Goal: Task Accomplishment & Management: Manage account settings

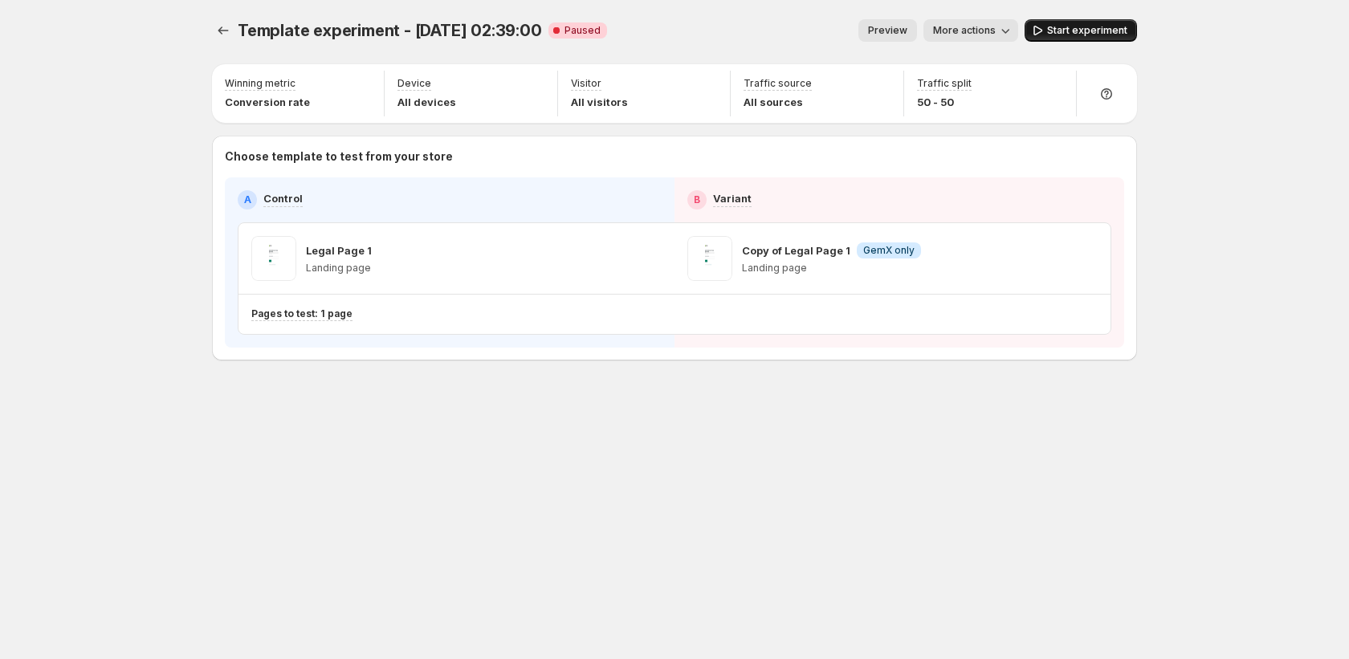
click at [1091, 31] on span "Start experiment" at bounding box center [1087, 30] width 80 height 13
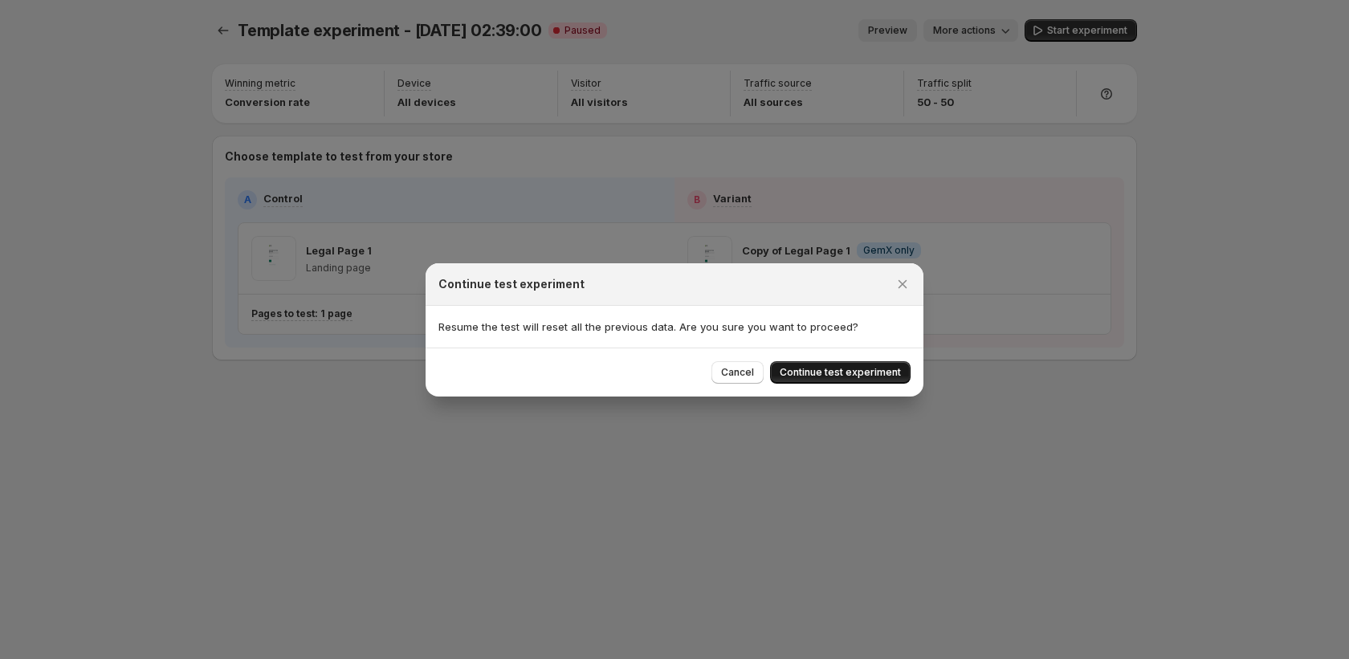
click at [797, 370] on span "Continue test experiment" at bounding box center [840, 372] width 121 height 13
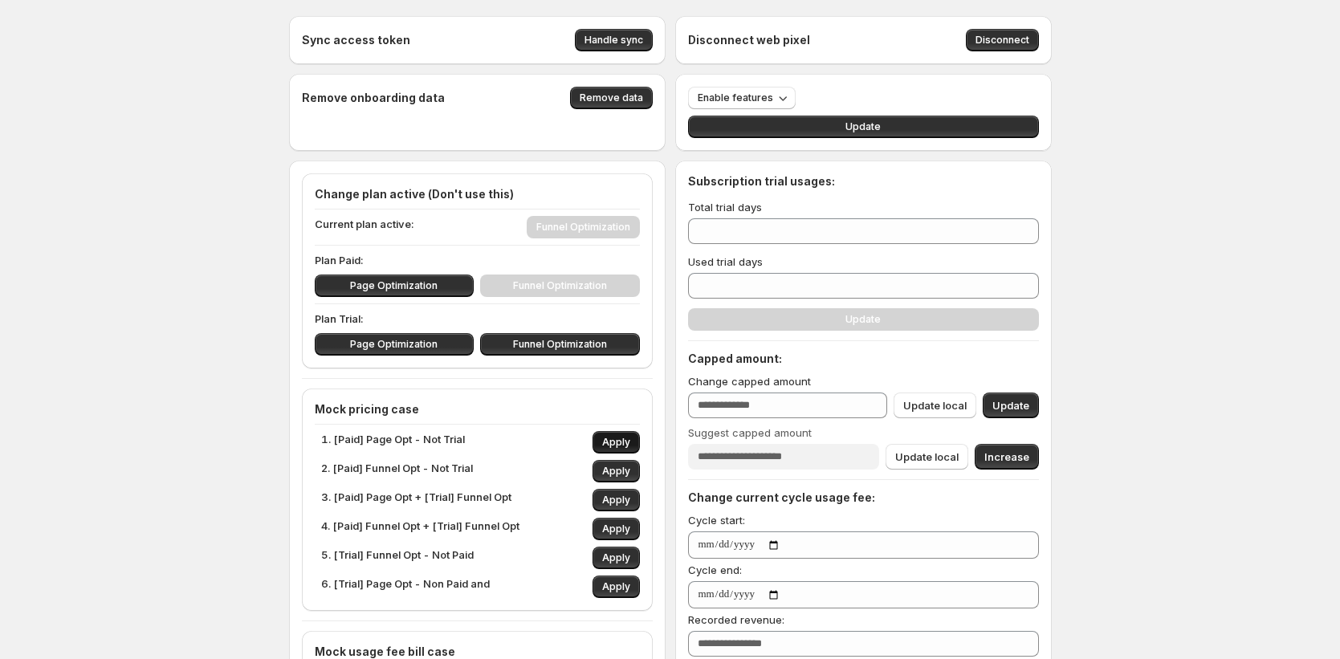
click at [613, 437] on span "Apply" at bounding box center [616, 442] width 28 height 13
type input "*"
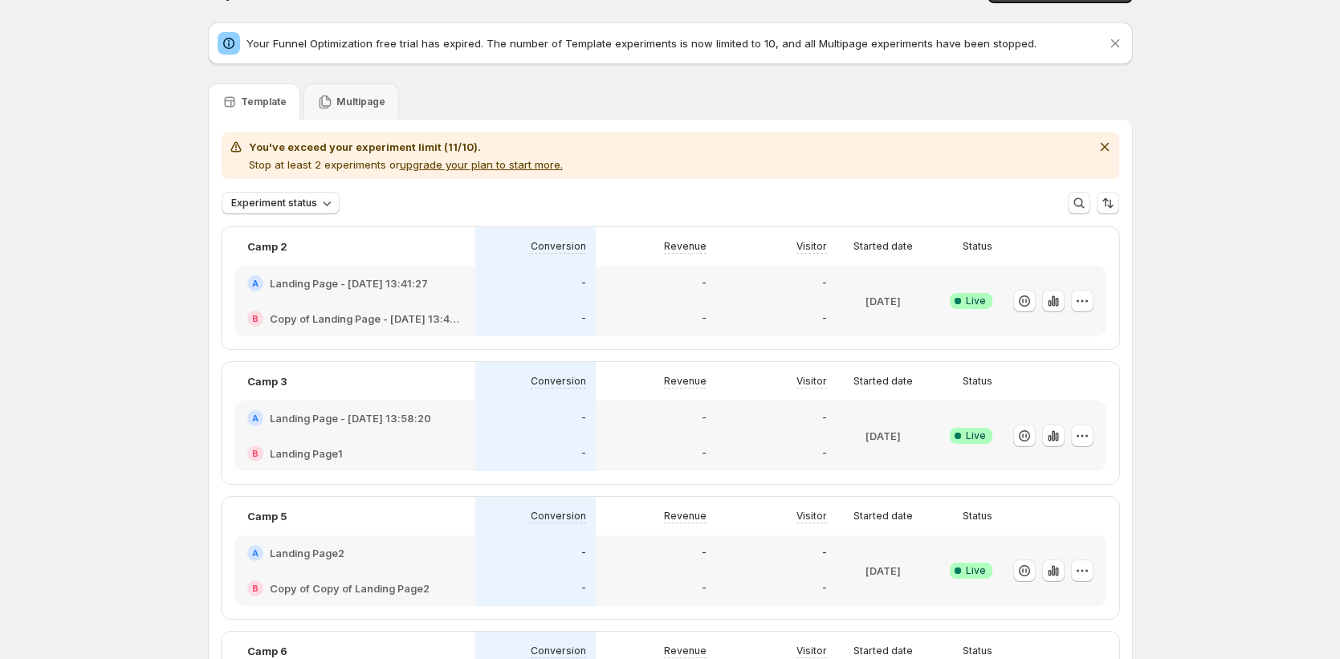
scroll to position [40, 0]
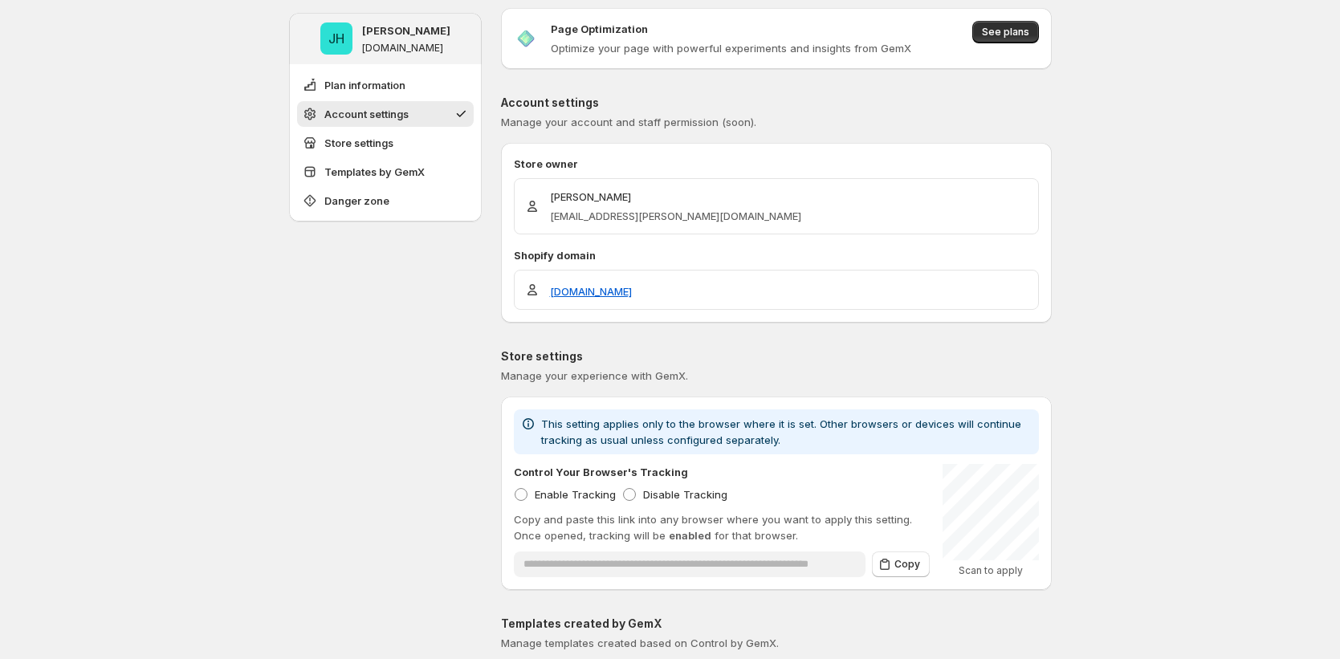
scroll to position [643, 0]
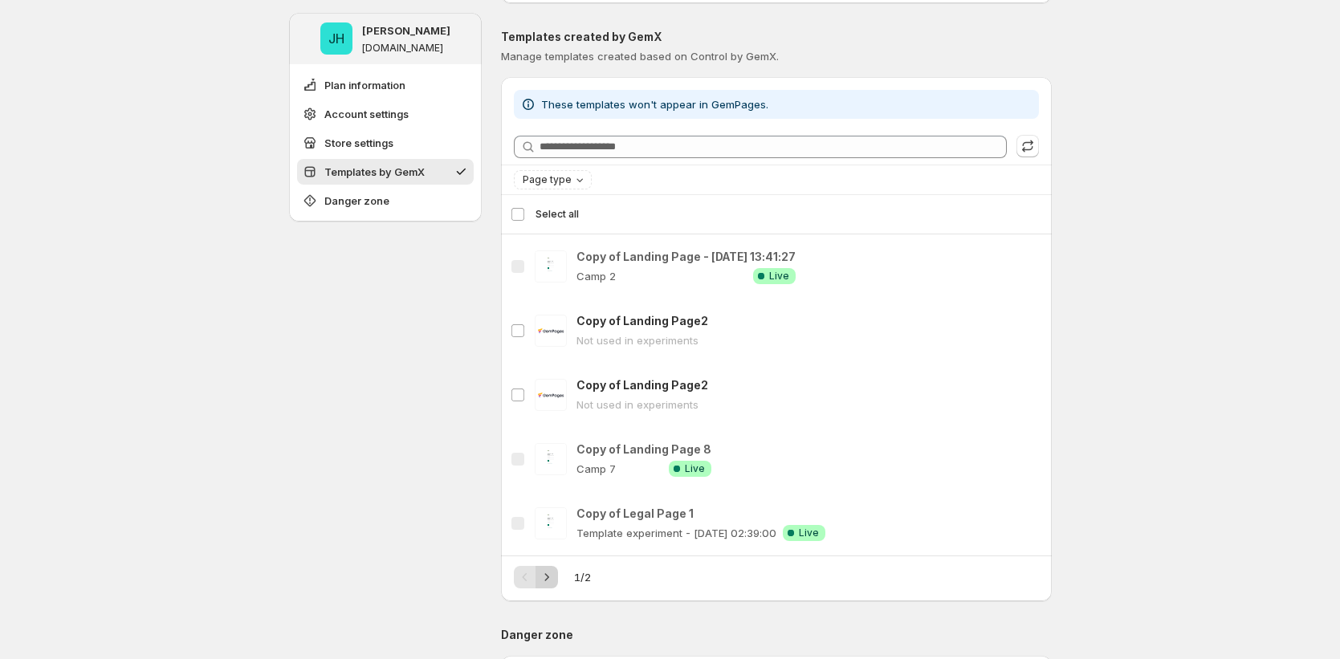
click at [549, 575] on icon "Next" at bounding box center [547, 576] width 4 height 7
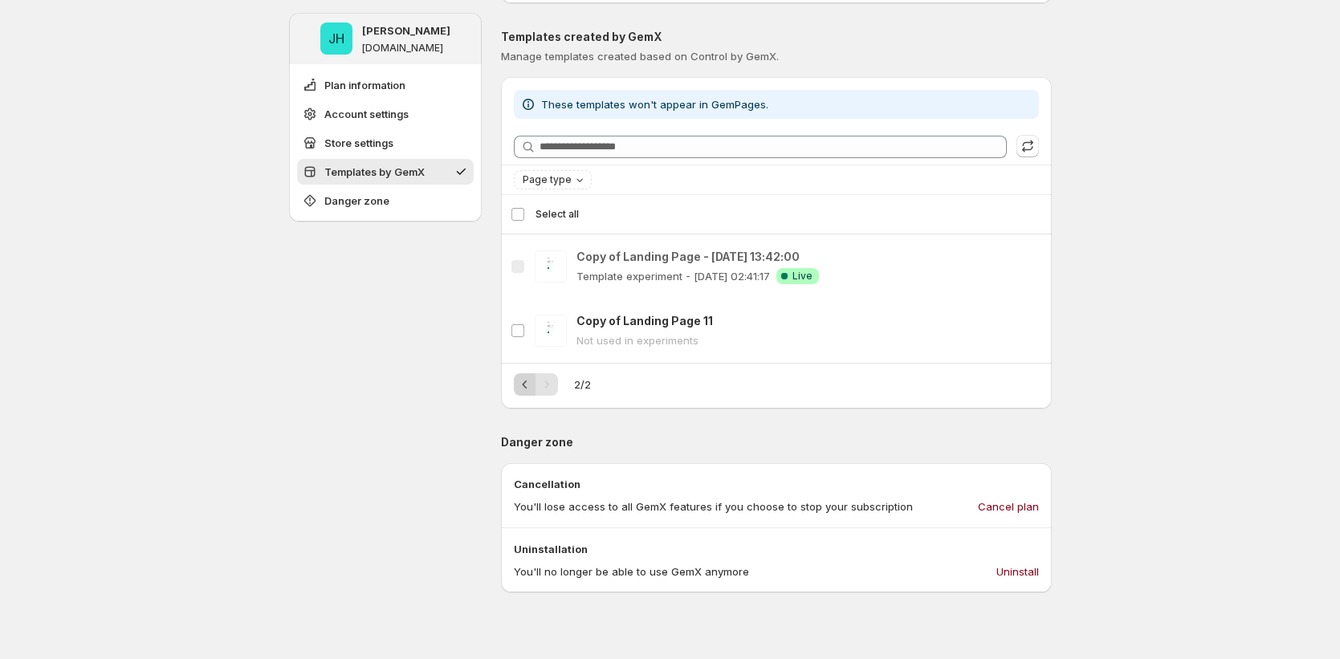
click at [529, 377] on icon "Previous" at bounding box center [525, 385] width 16 height 16
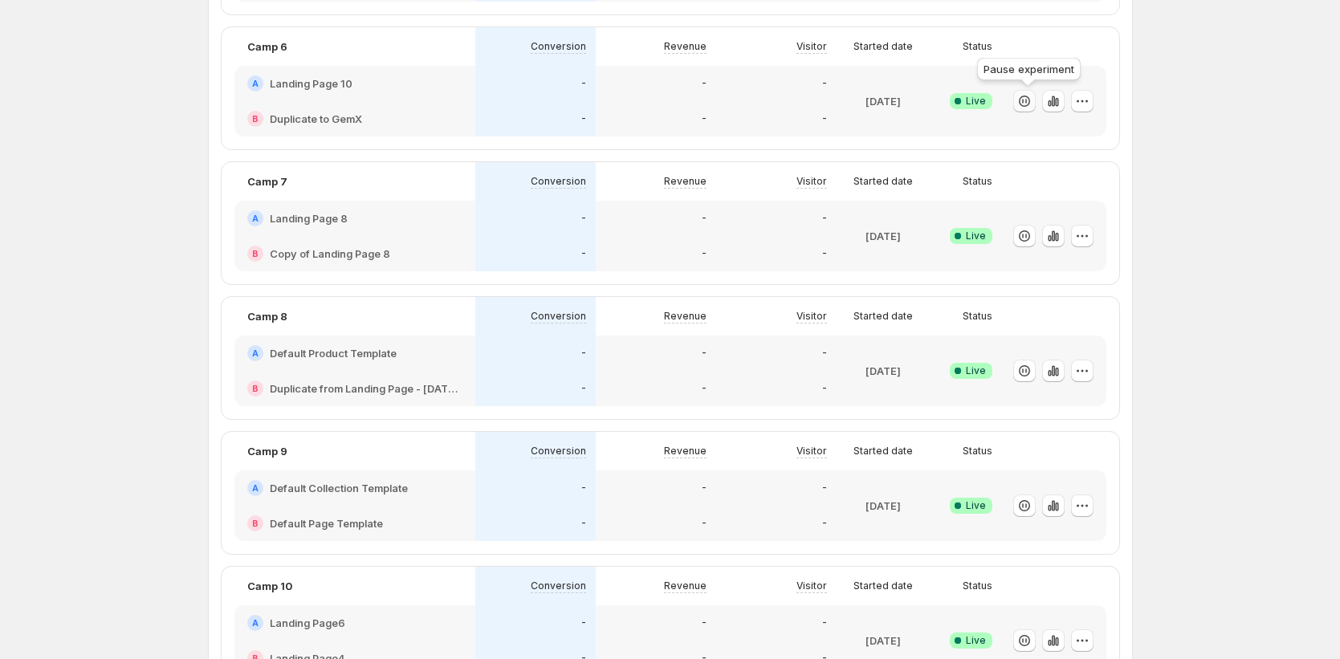
click at [1031, 102] on icon "button" at bounding box center [1025, 101] width 16 height 16
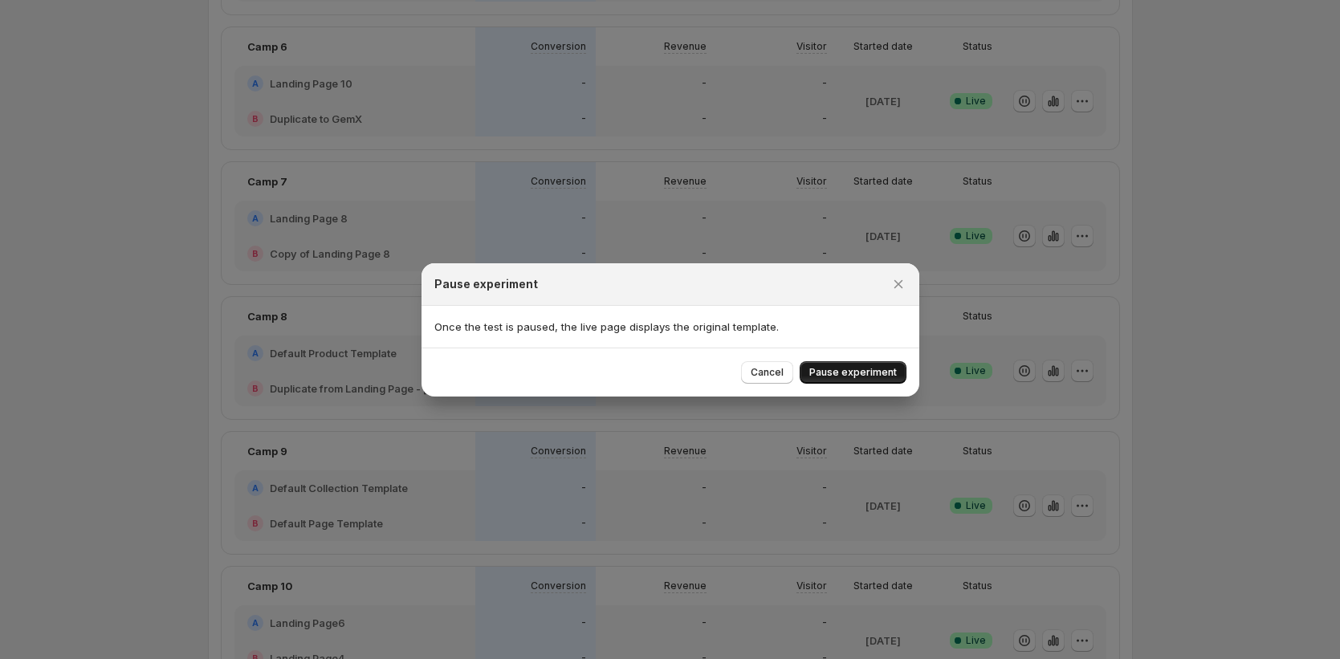
click at [840, 364] on button "Pause experiment" at bounding box center [853, 372] width 107 height 22
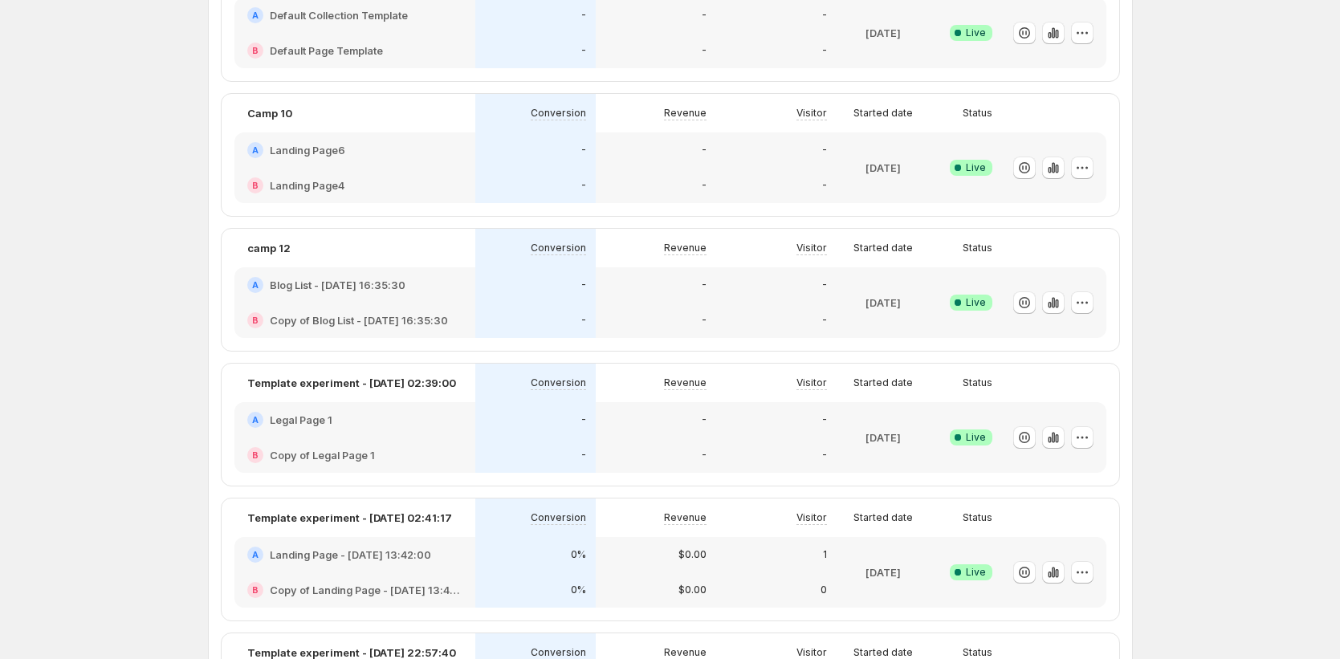
scroll to position [969, 0]
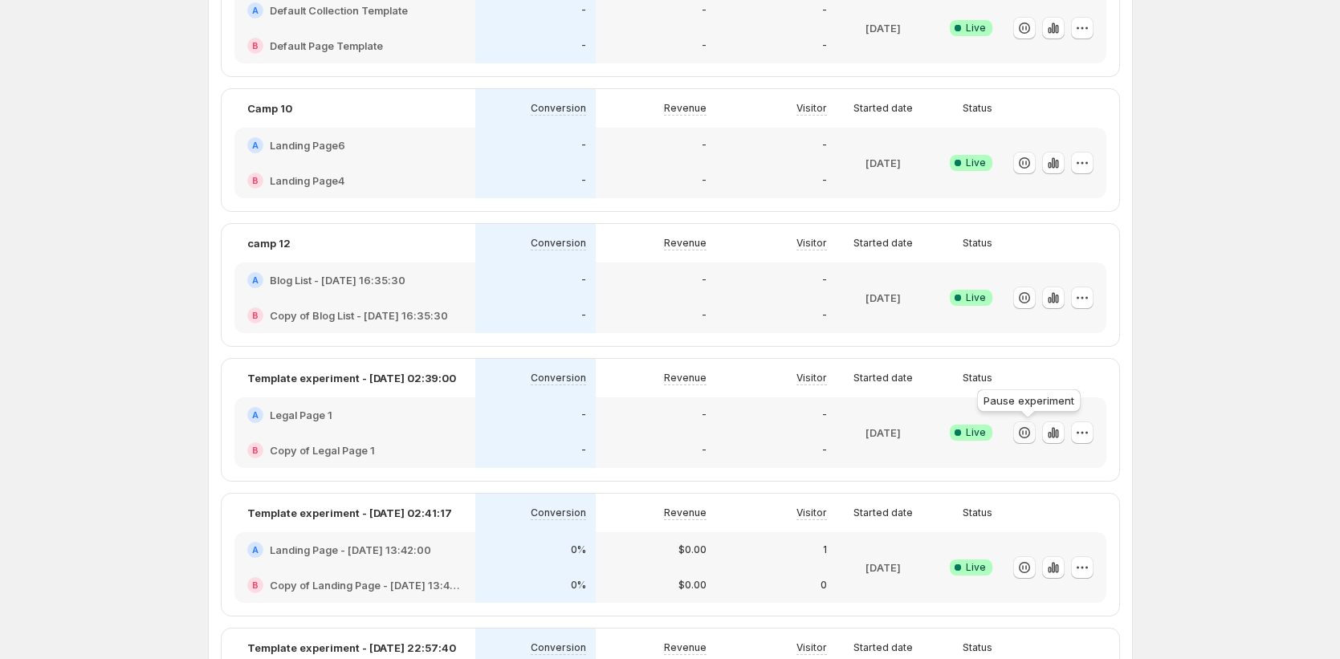
click at [1028, 433] on icon "button" at bounding box center [1025, 433] width 16 height 16
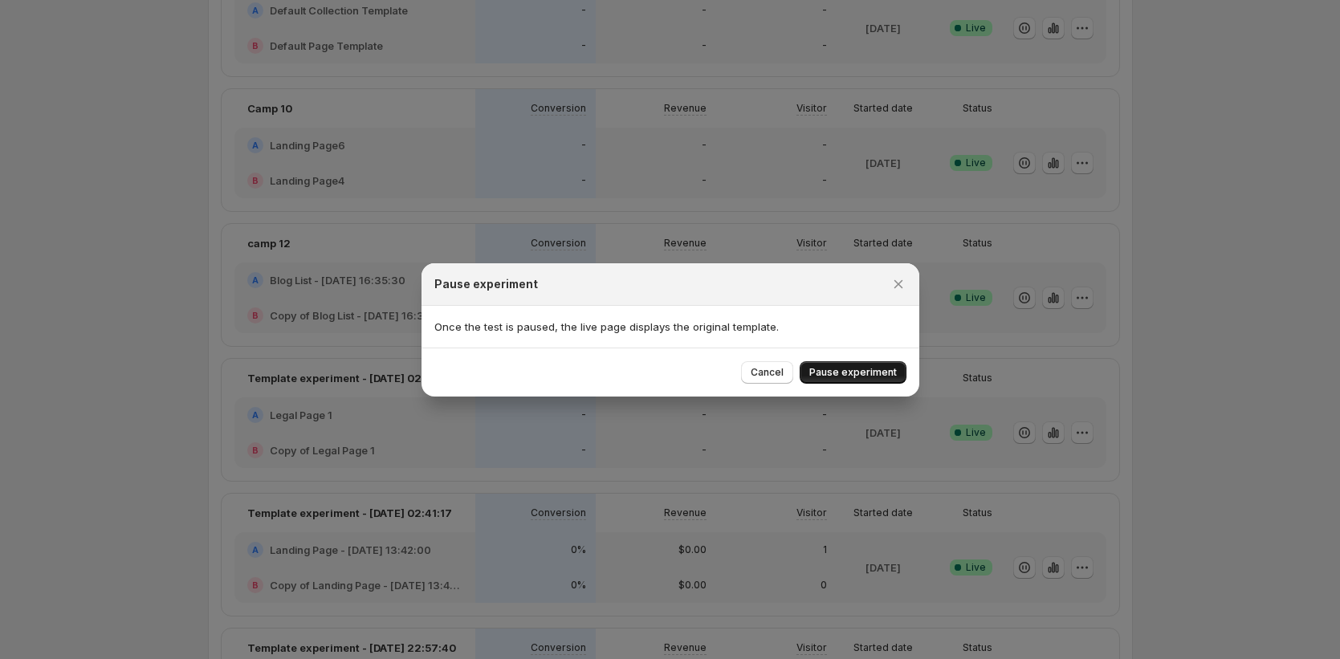
click at [884, 376] on span "Pause experiment" at bounding box center [854, 372] width 88 height 13
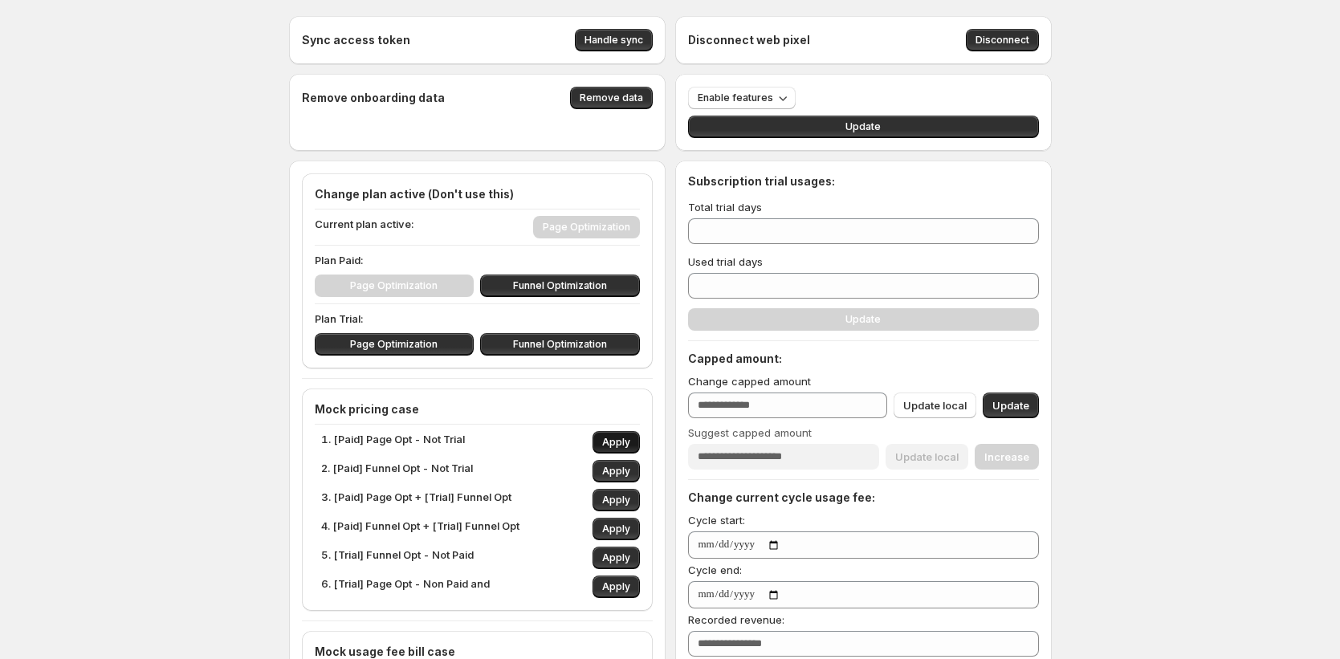
click at [635, 445] on button "Apply" at bounding box center [616, 442] width 47 height 22
click at [627, 443] on span "Apply" at bounding box center [616, 442] width 28 height 13
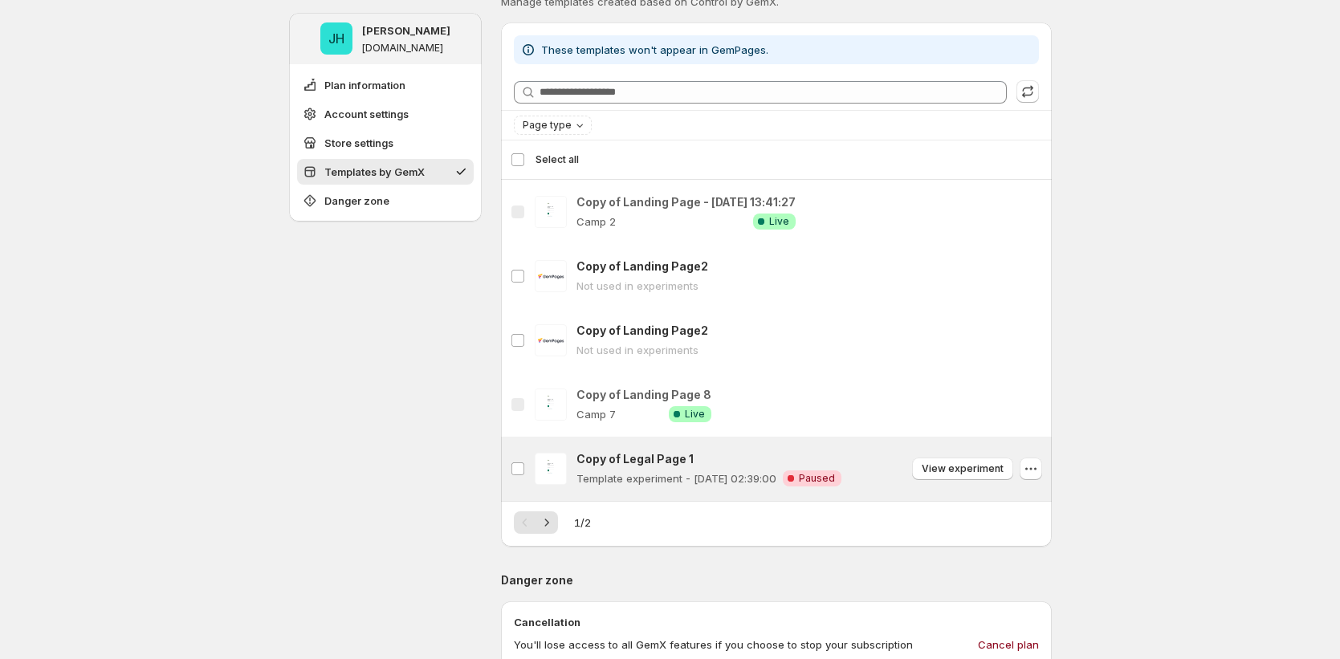
scroll to position [703, 0]
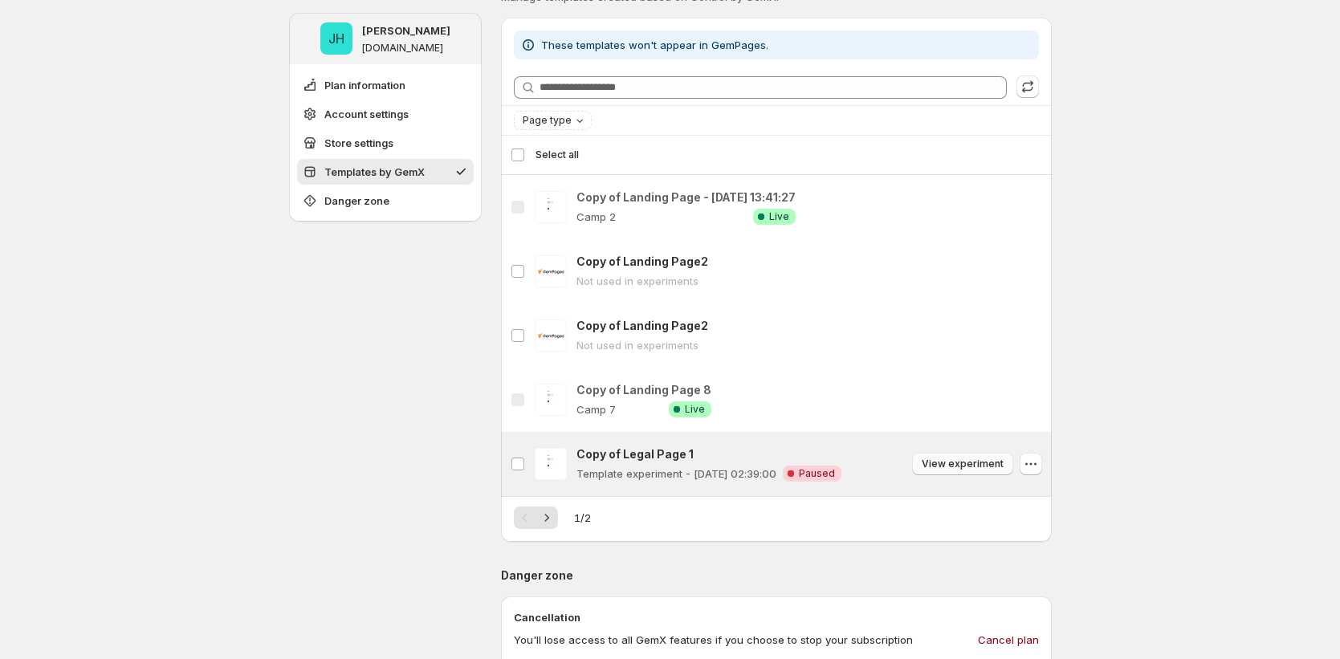
click at [974, 459] on span "View experiment" at bounding box center [963, 464] width 82 height 13
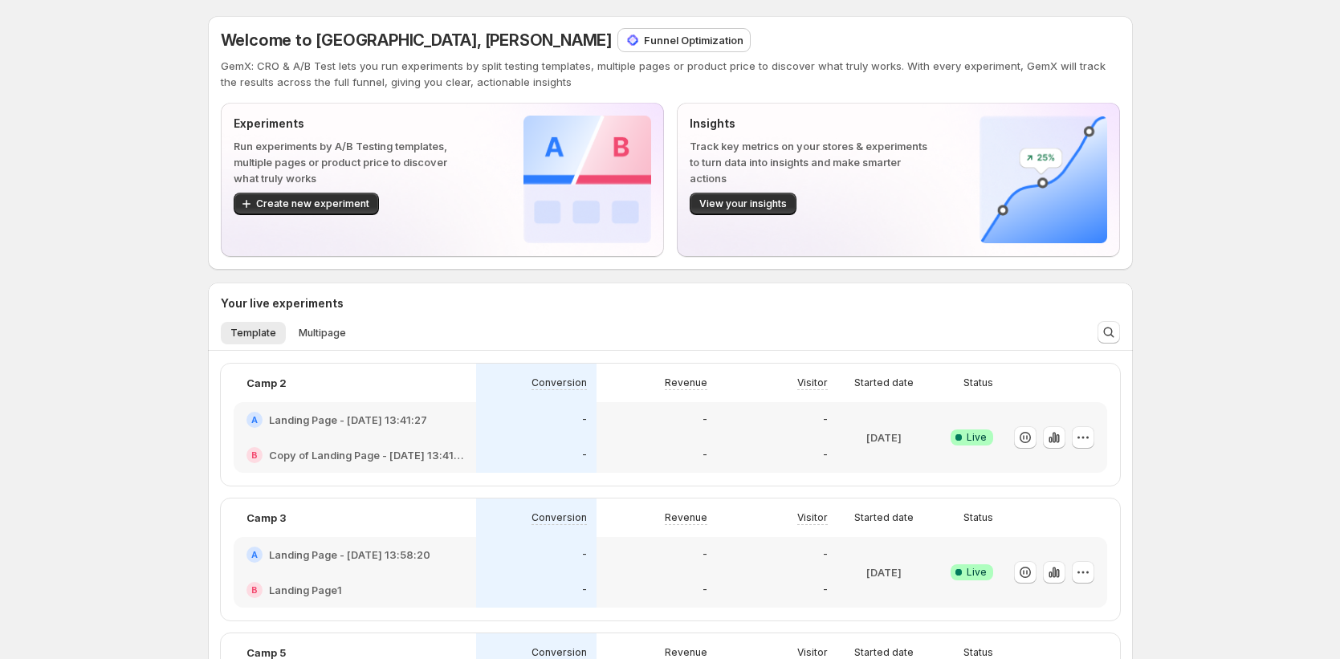
click at [618, 48] on div "Funnel Optimization" at bounding box center [684, 40] width 132 height 22
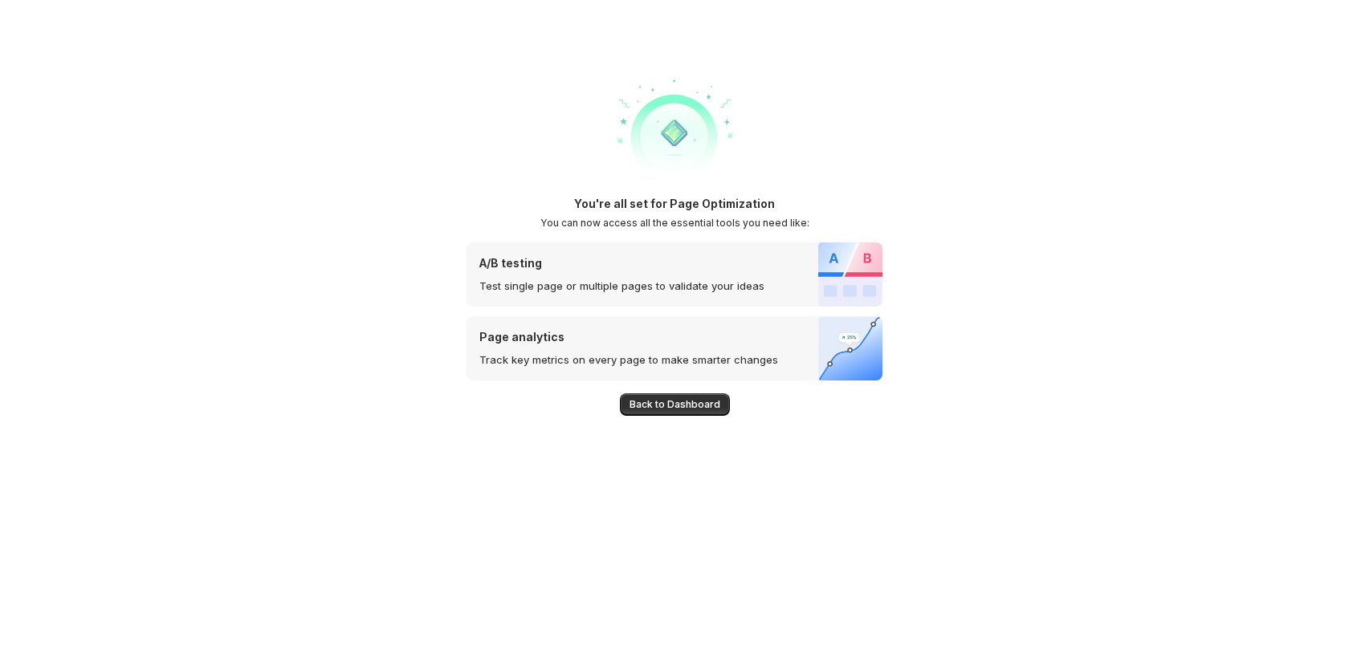
click at [710, 408] on span "Back to Dashboard" at bounding box center [675, 404] width 91 height 13
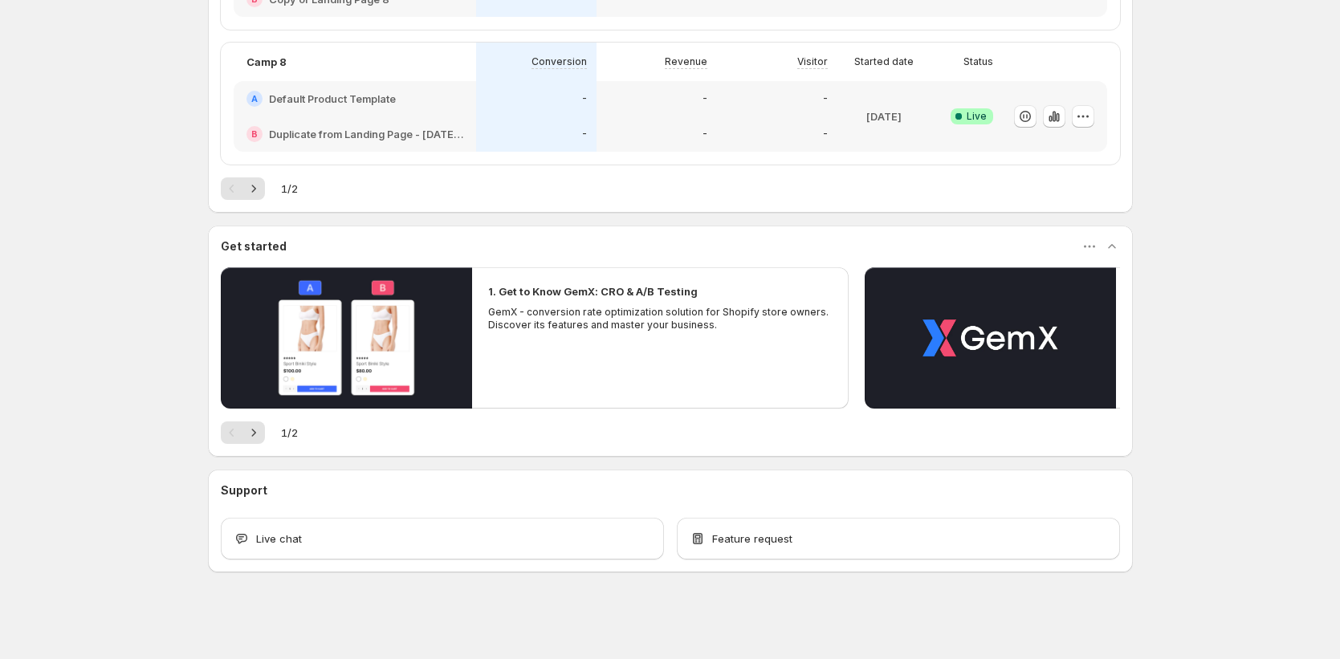
scroll to position [811, 0]
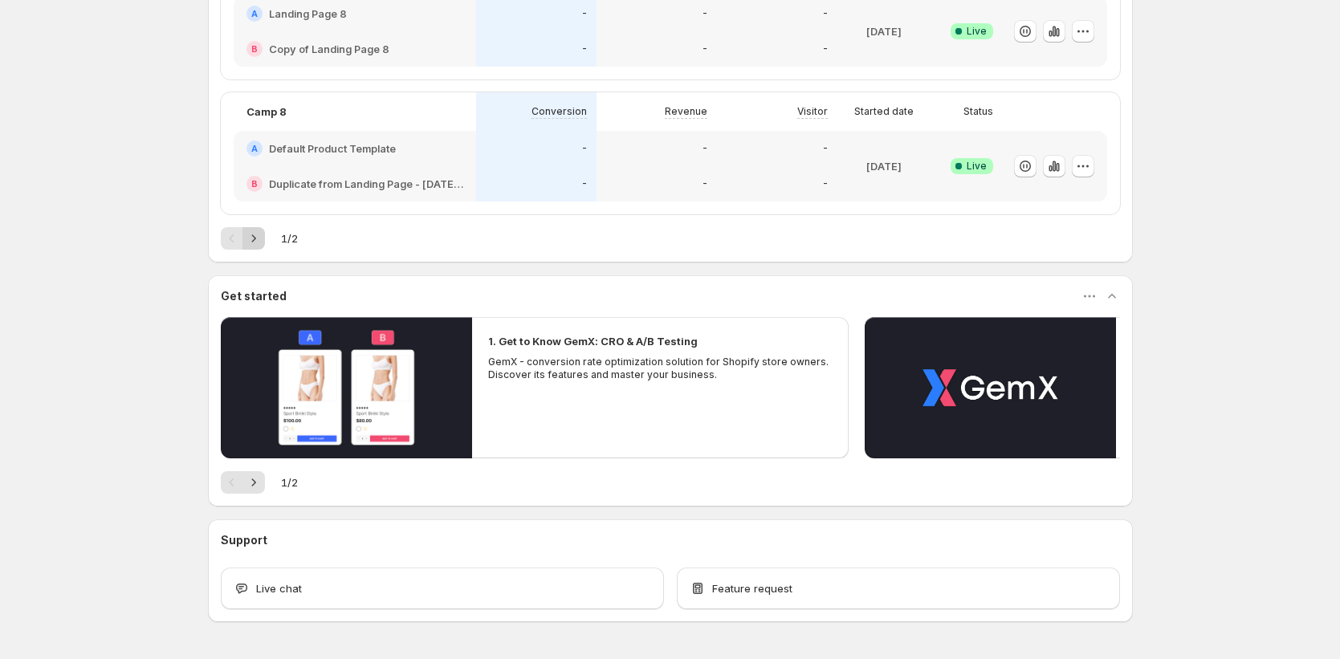
click at [258, 241] on icon "Next" at bounding box center [254, 238] width 16 height 16
click at [258, 288] on h3 "Get started" at bounding box center [254, 296] width 66 height 16
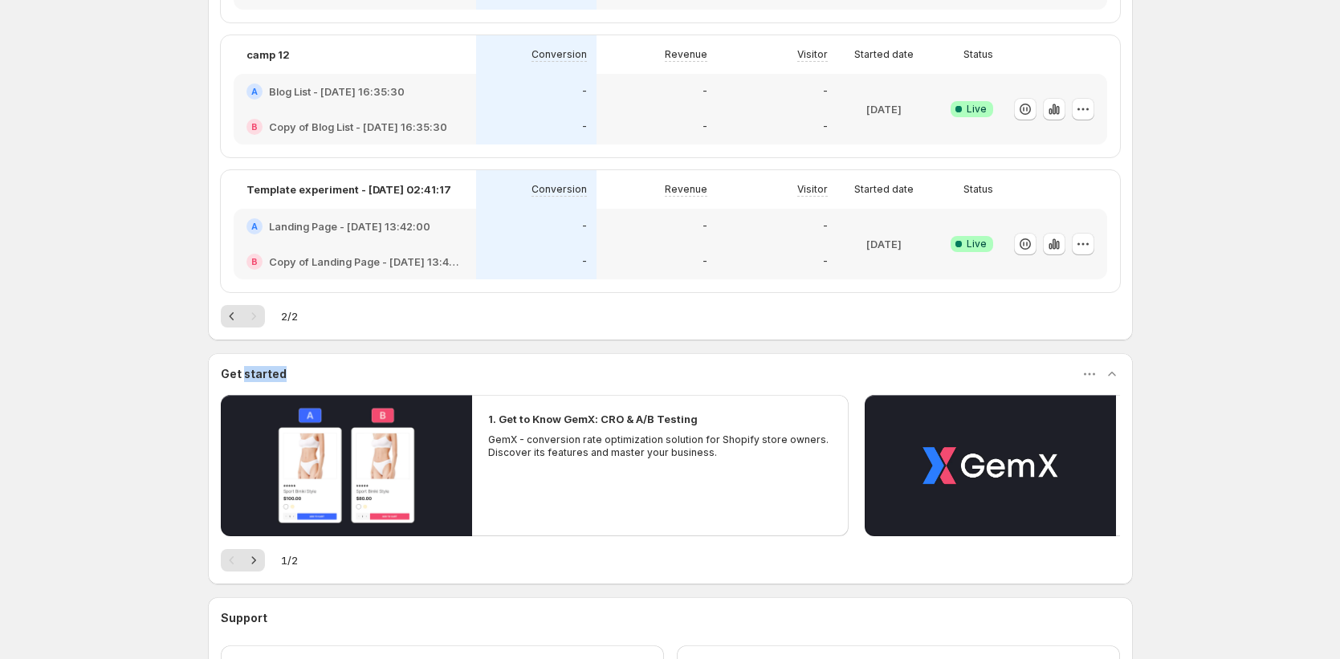
scroll to position [73, 0]
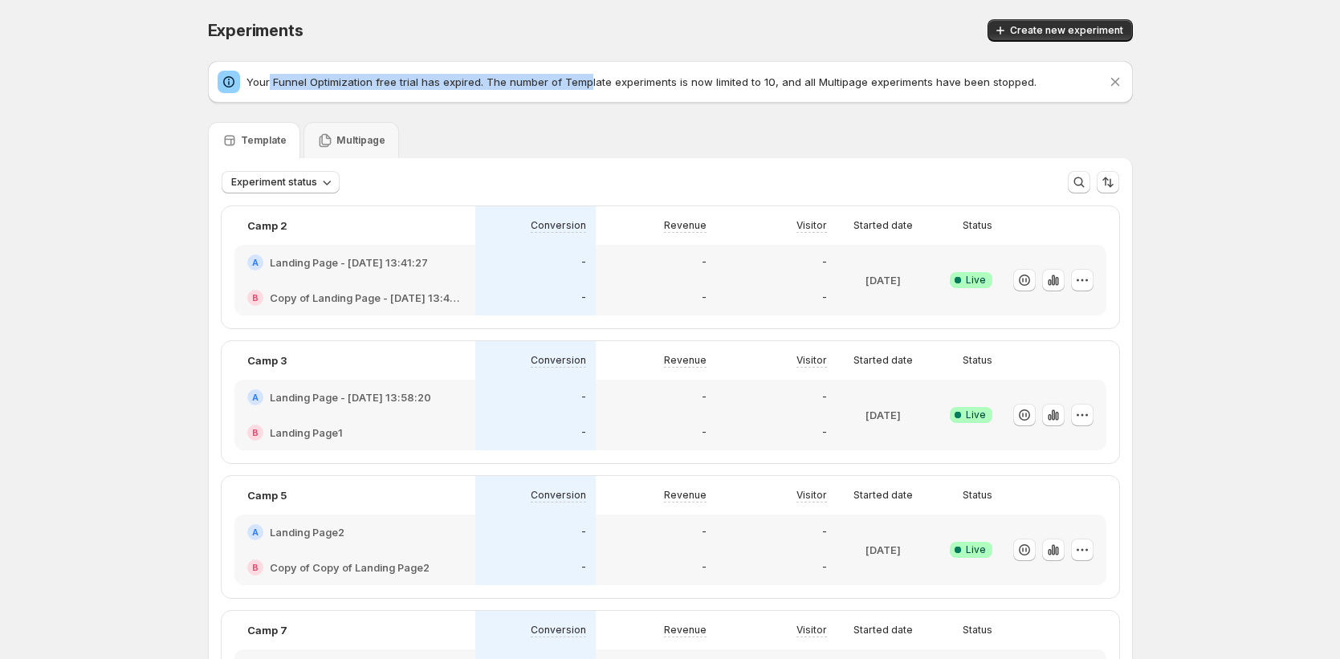
drag, startPoint x: 273, startPoint y: 80, endPoint x: 589, endPoint y: 84, distance: 315.7
click at [589, 84] on p "Your Funnel Optimization free trial has expired. The number of Template experim…" at bounding box center [677, 82] width 861 height 16
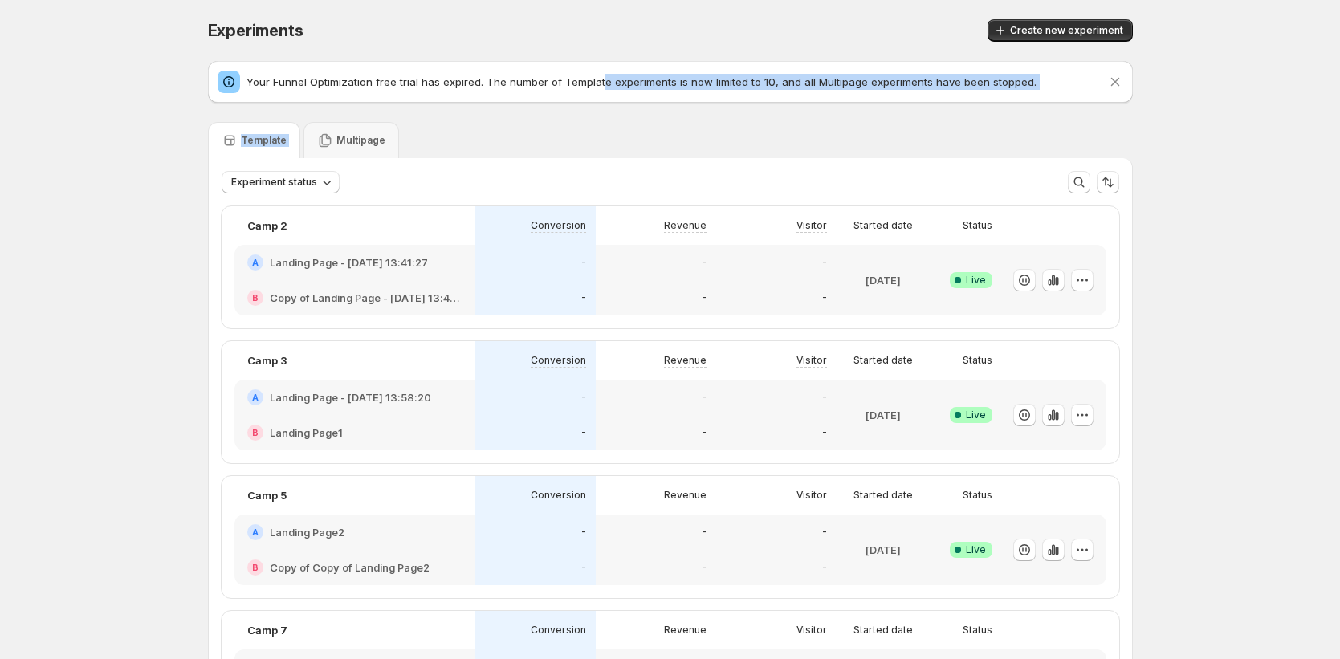
drag, startPoint x: 601, startPoint y: 84, endPoint x: 946, endPoint y: 127, distance: 348.1
click at [946, 127] on div "Template Multipage" at bounding box center [670, 140] width 925 height 36
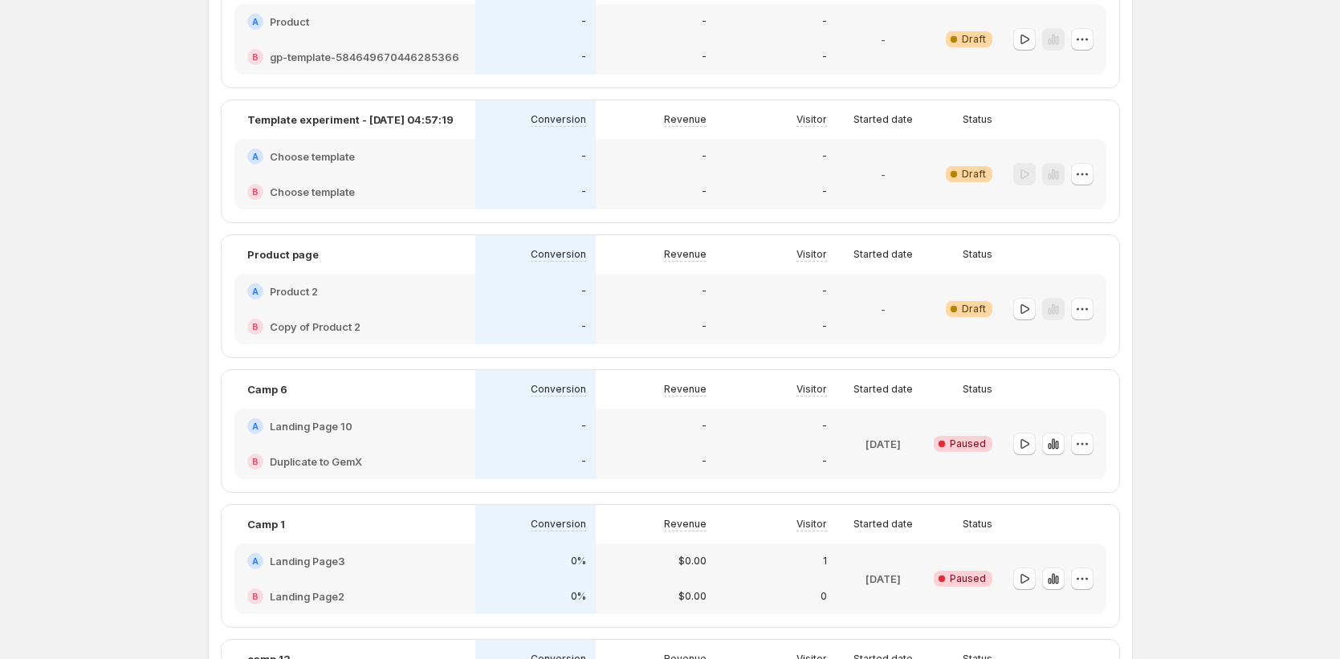
scroll to position [1652, 0]
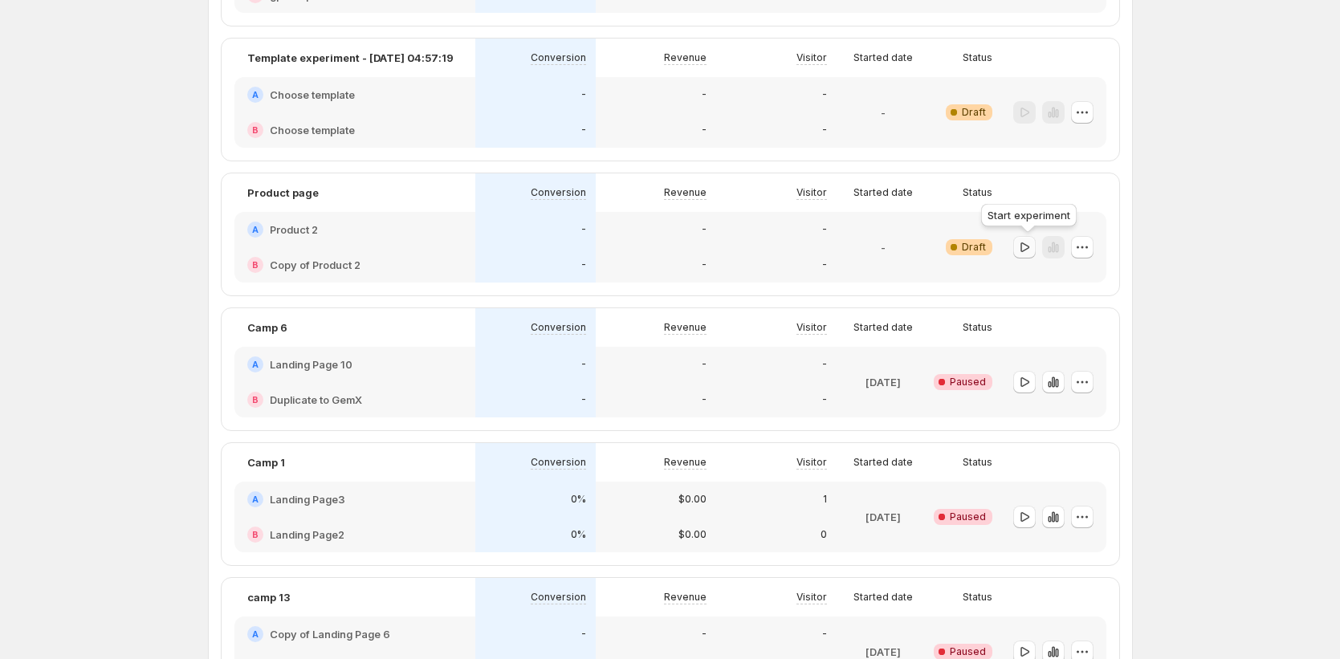
click at [1018, 248] on button "button" at bounding box center [1025, 247] width 22 height 22
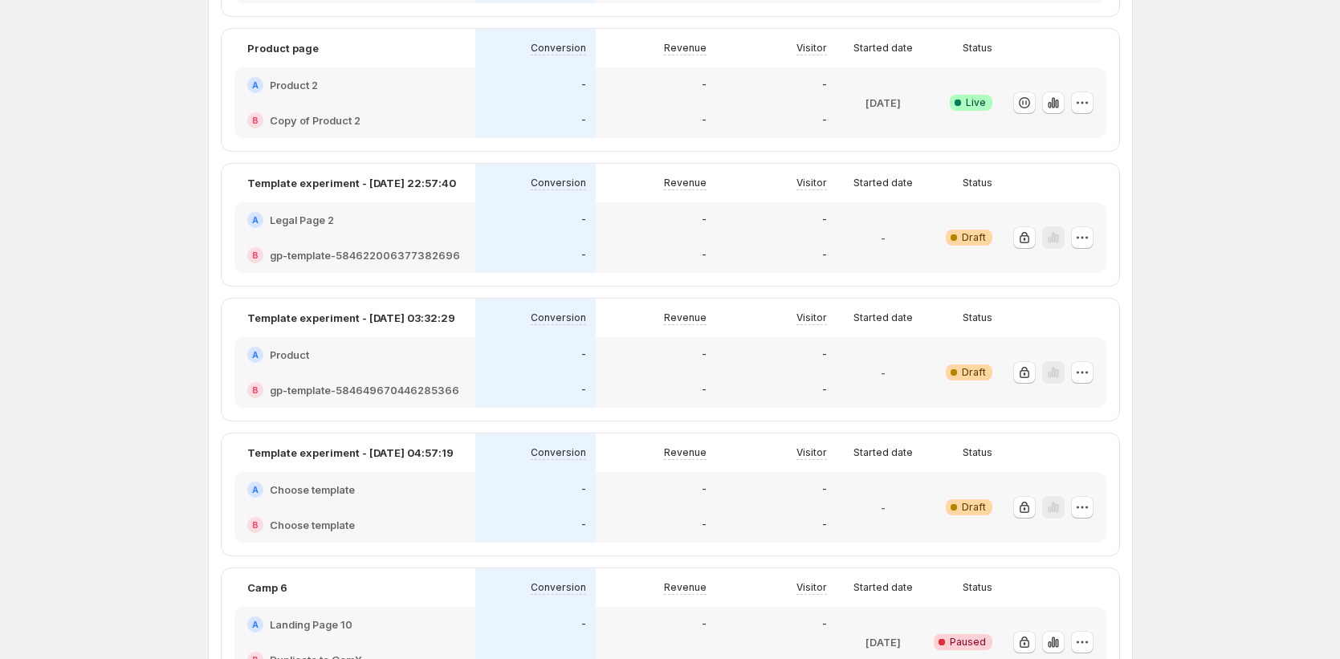
scroll to position [1028, 0]
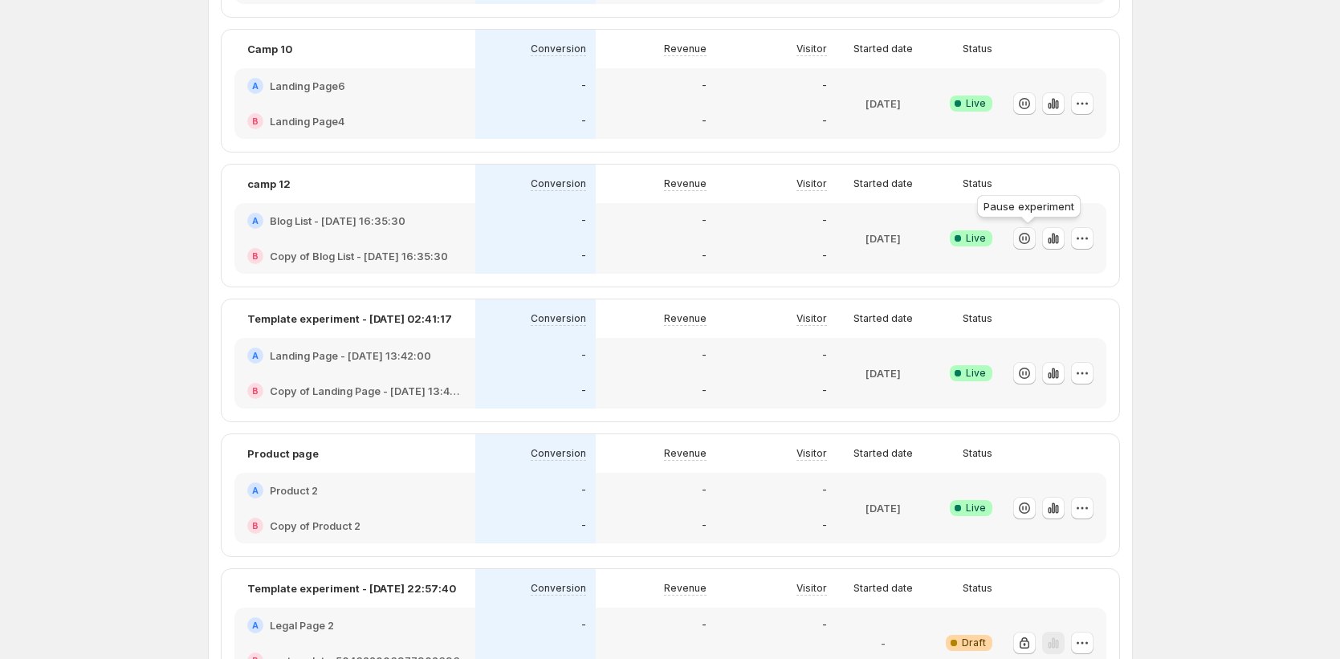
click at [1032, 238] on icon "button" at bounding box center [1025, 238] width 16 height 16
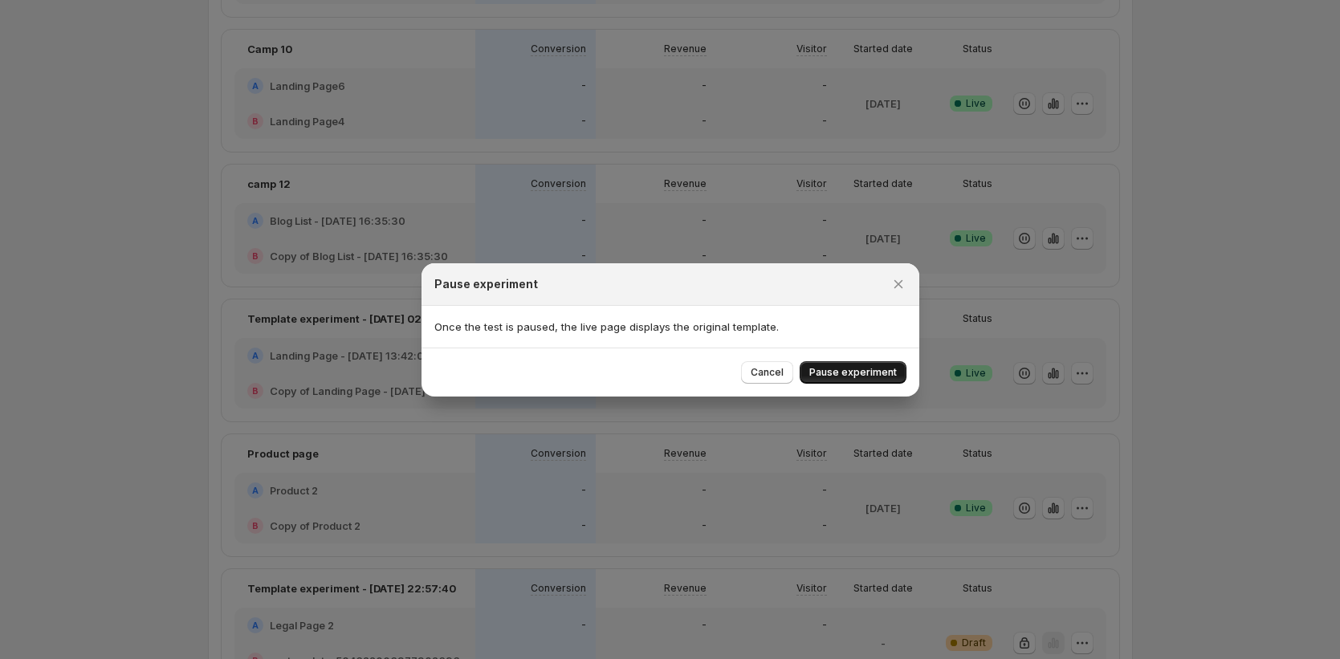
click at [859, 375] on span "Pause experiment" at bounding box center [854, 372] width 88 height 13
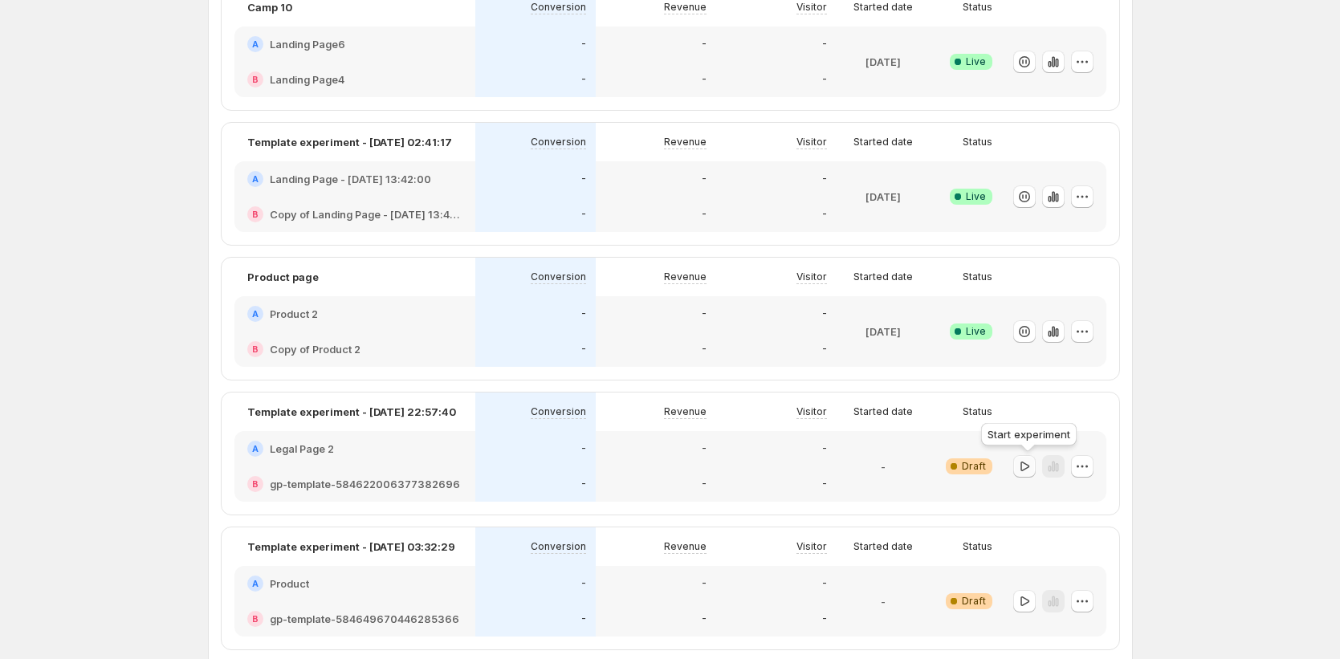
click at [1030, 471] on icon "button" at bounding box center [1025, 467] width 16 height 16
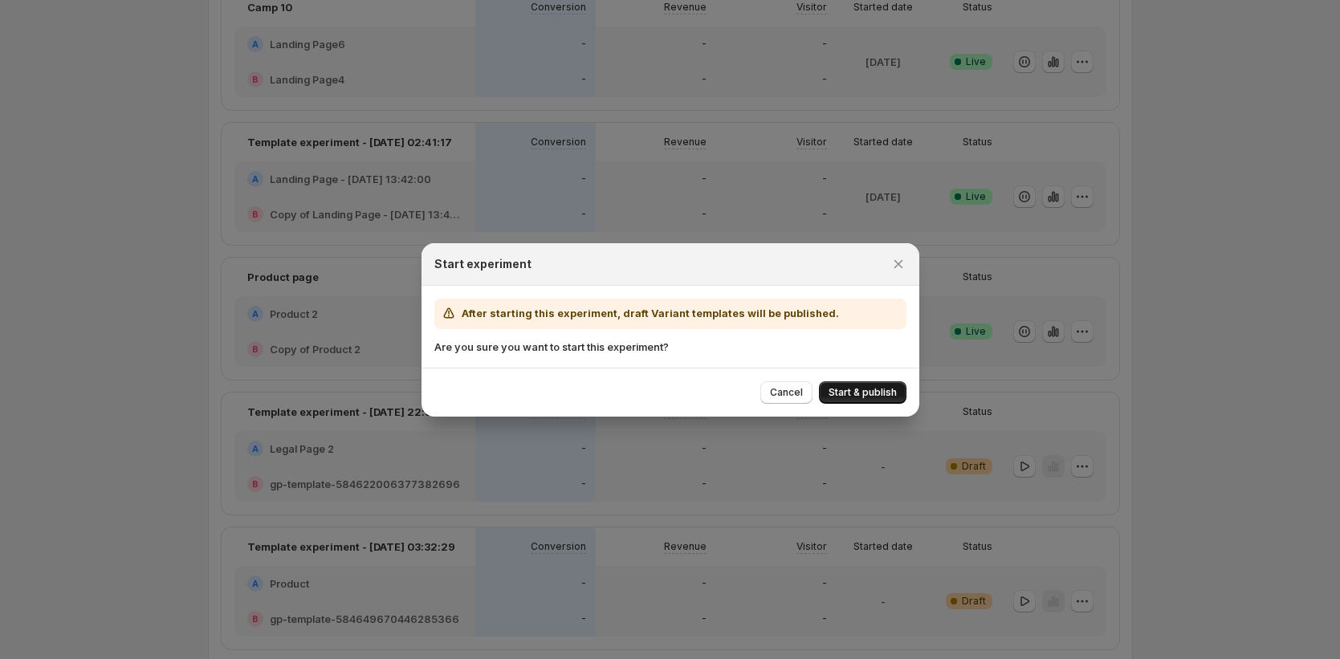
click at [868, 398] on span "Start & publish" at bounding box center [863, 392] width 68 height 13
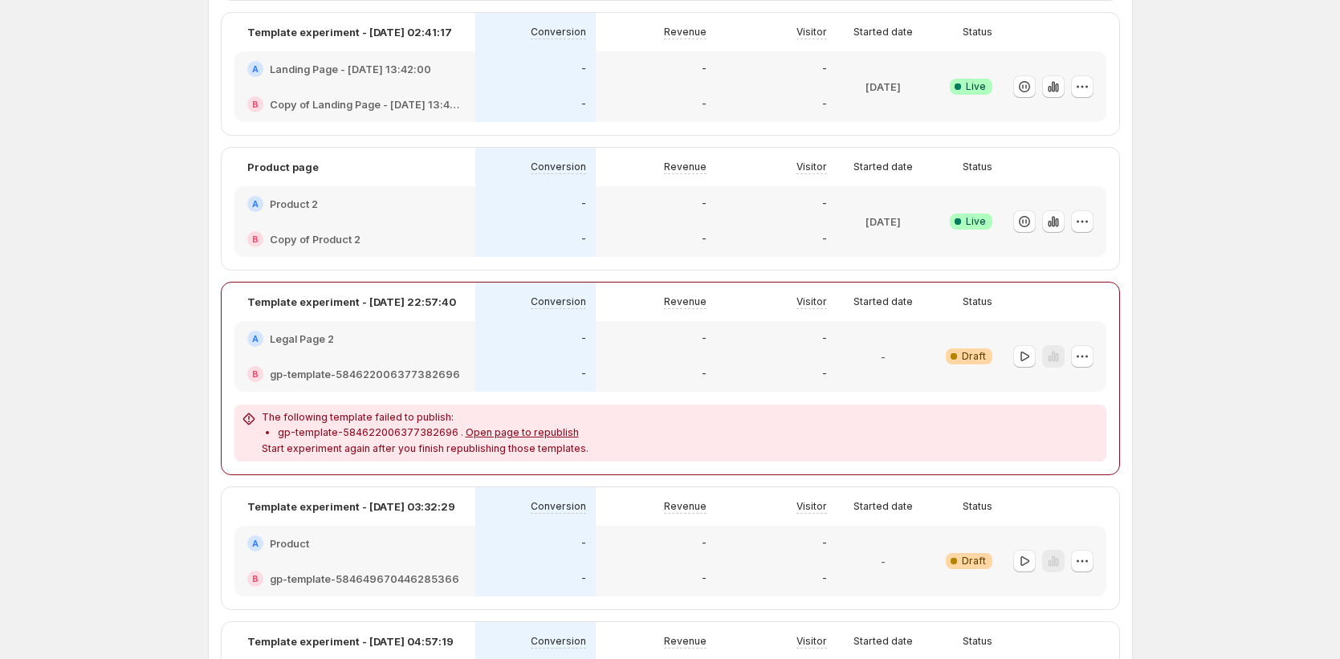
scroll to position [1667, 0]
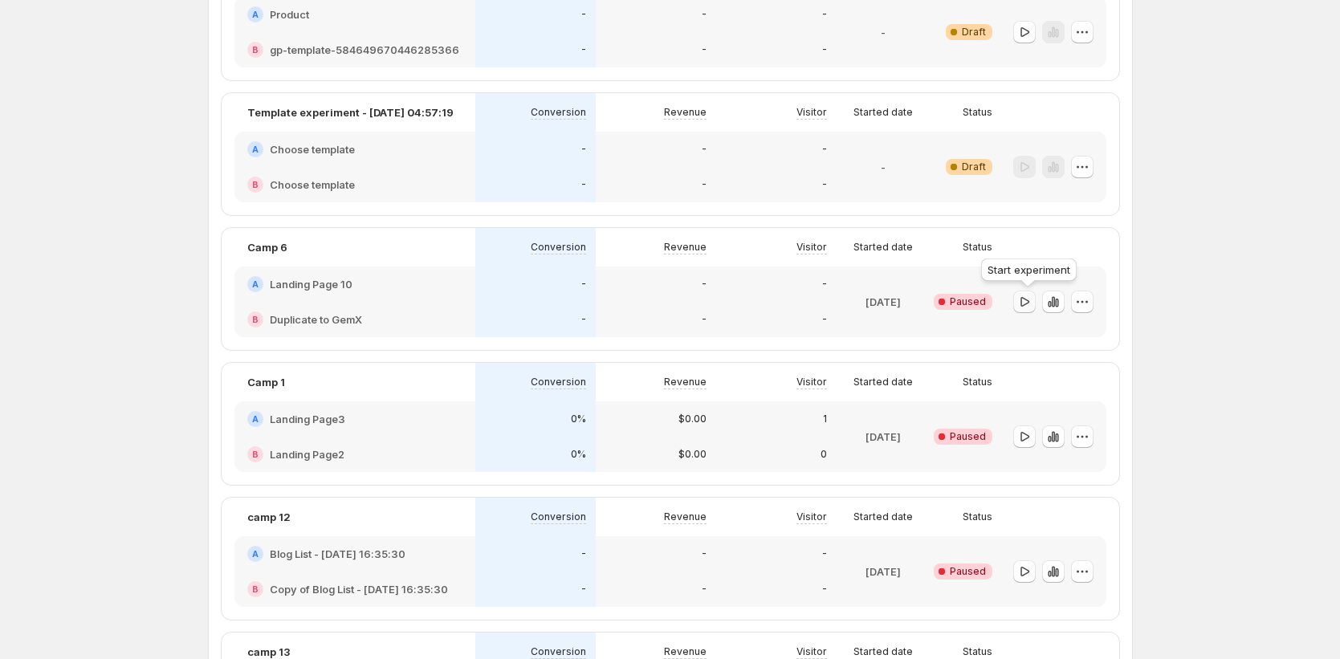
click at [1030, 304] on icon "button" at bounding box center [1025, 302] width 16 height 16
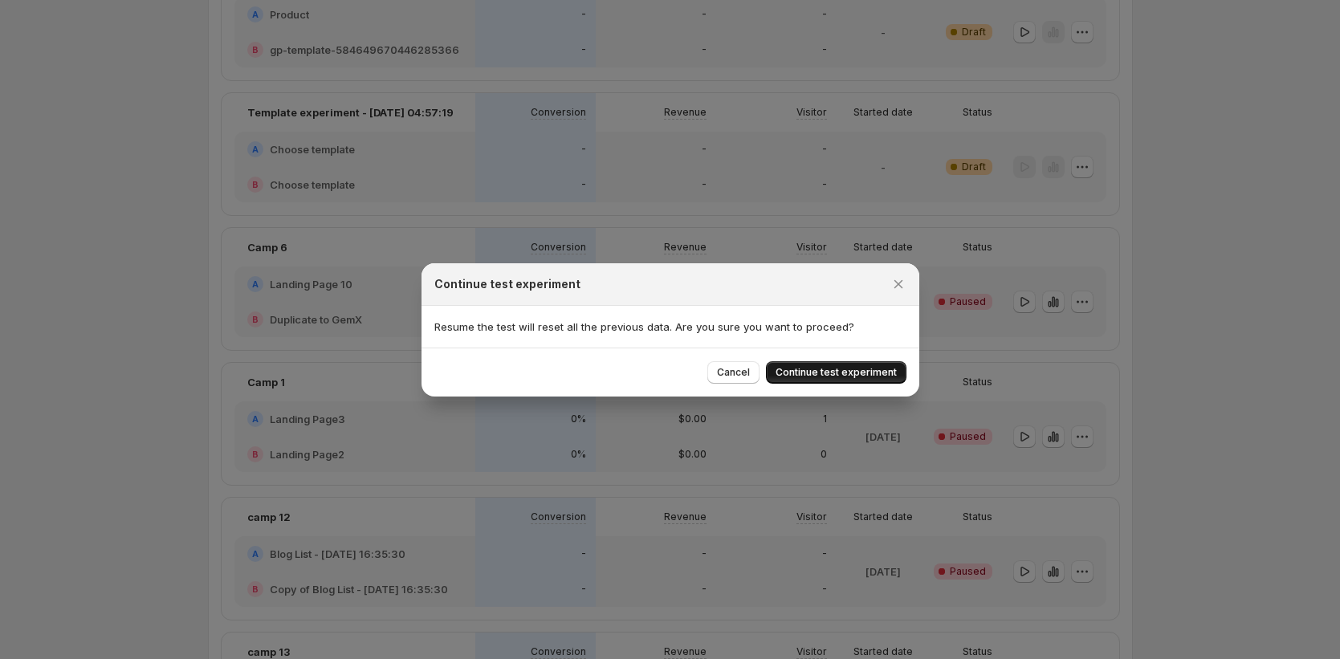
click at [838, 377] on span "Continue test experiment" at bounding box center [836, 372] width 121 height 13
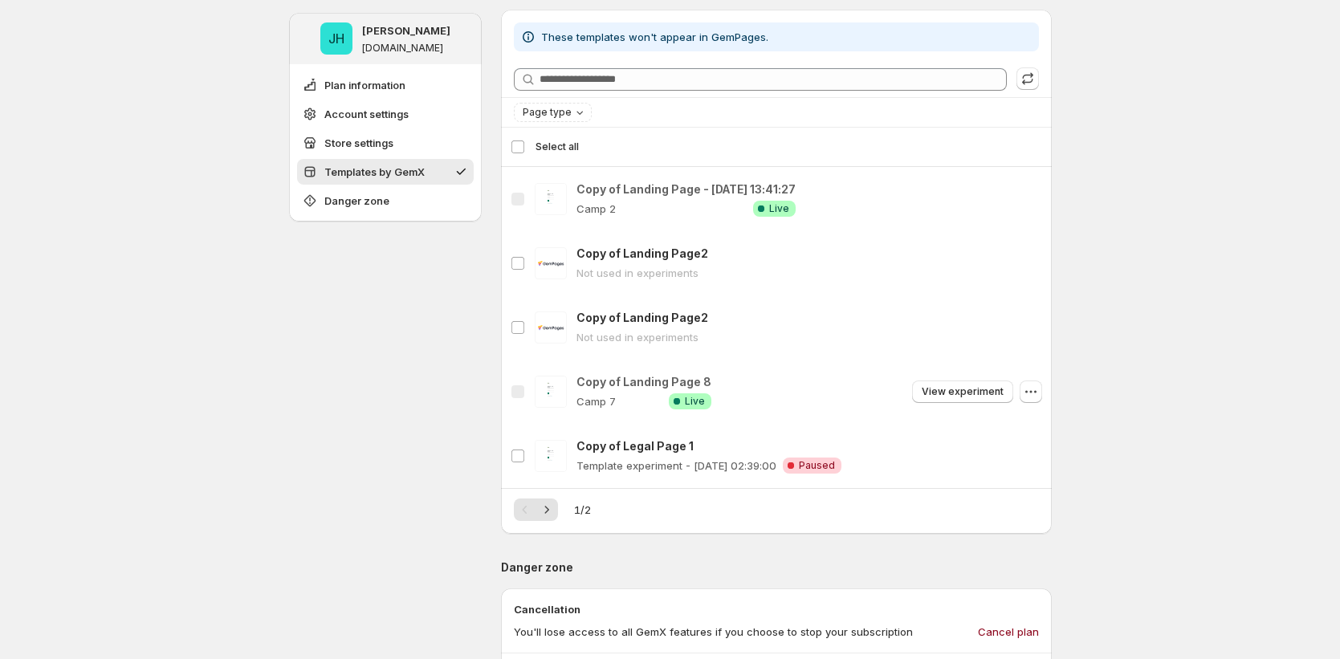
scroll to position [723, 0]
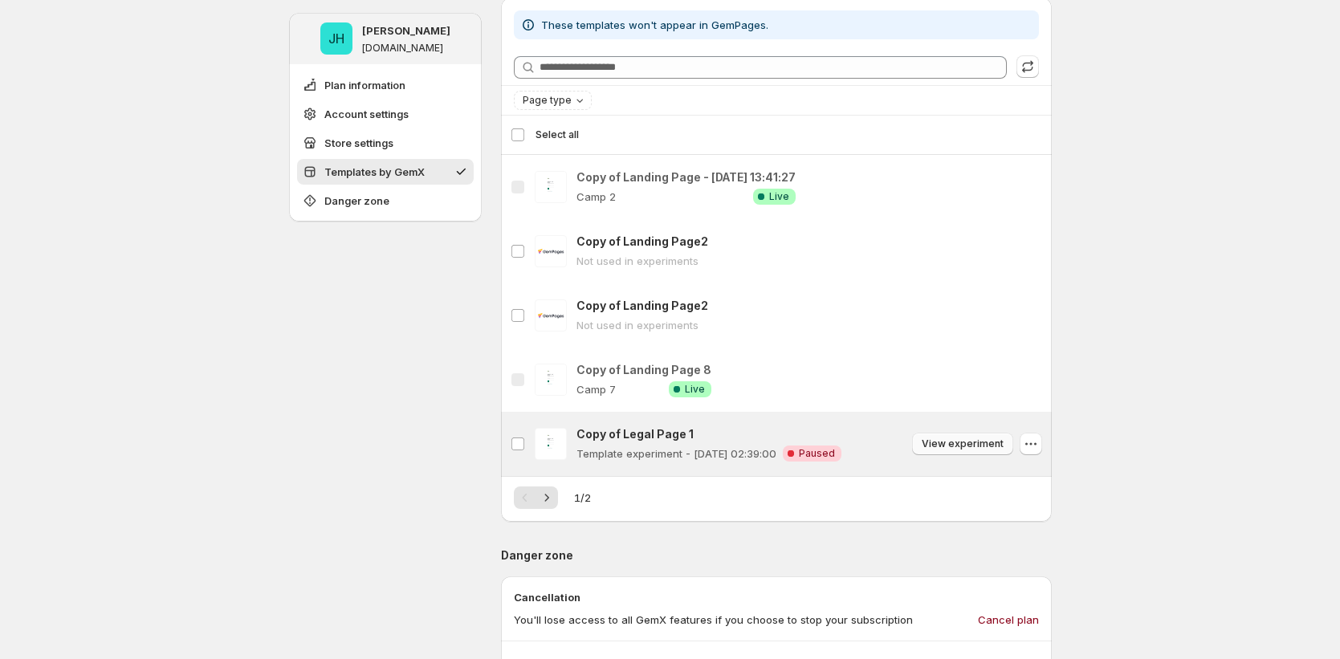
click at [958, 445] on span "View experiment" at bounding box center [963, 444] width 82 height 13
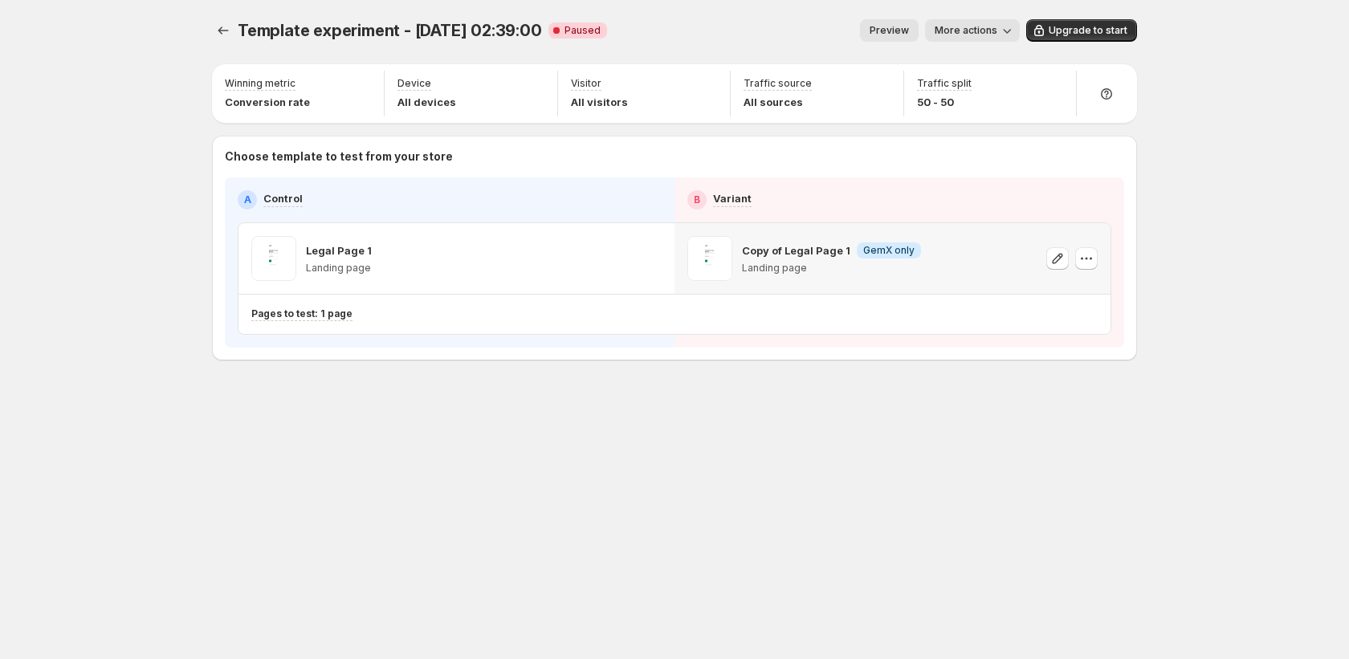
click at [1083, 259] on icon "button" at bounding box center [1087, 259] width 16 height 16
click at [1087, 34] on span "Upgrade to start" at bounding box center [1088, 30] width 79 height 13
